Goal: Find specific page/section: Find specific page/section

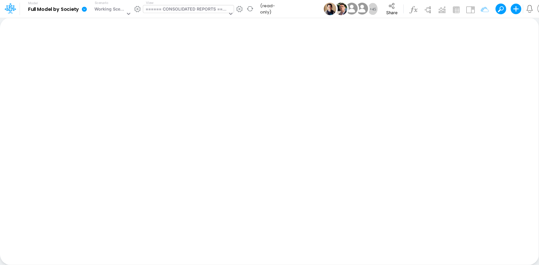
click at [155, 10] on div "====== CONSOLIDATED REPORTS ======" at bounding box center [185, 10] width 81 height 8
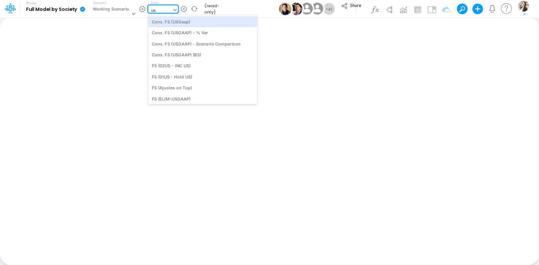
type input "usg"
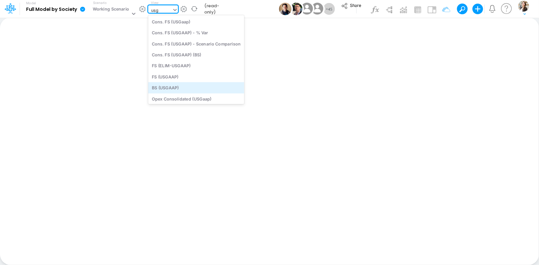
click at [173, 89] on div "BS (USGAAP)" at bounding box center [196, 87] width 96 height 11
type input "BS (USGAAP) - Detailed"
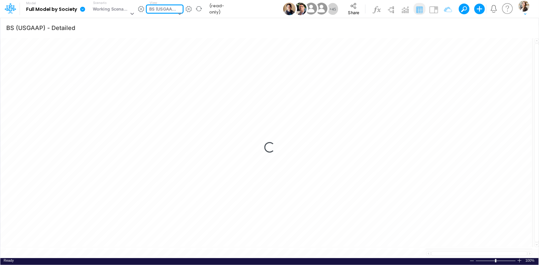
click at [169, 9] on div "BS (USGAAP)" at bounding box center [162, 10] width 27 height 8
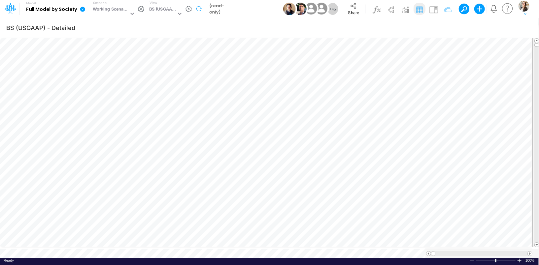
scroll to position [3, 0]
